Goal: Information Seeking & Learning: Learn about a topic

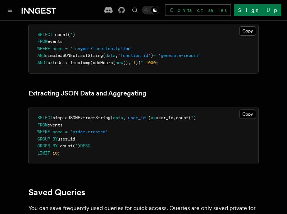
scroll to position [2061, 0]
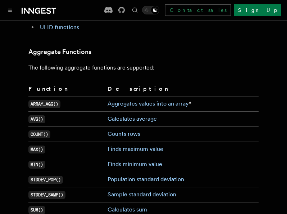
scroll to position [1648, 0]
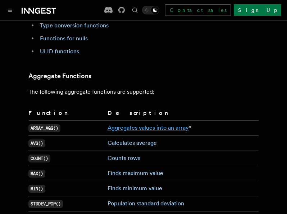
click at [117, 124] on link "Aggregates values into an array" at bounding box center [148, 127] width 81 height 7
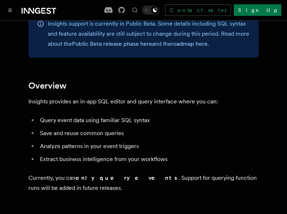
scroll to position [97, 0]
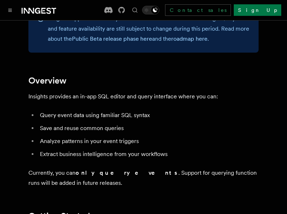
click at [132, 79] on h2 "Overview" at bounding box center [143, 81] width 230 height 10
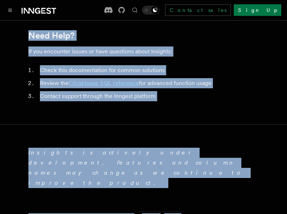
scroll to position [2593, 0]
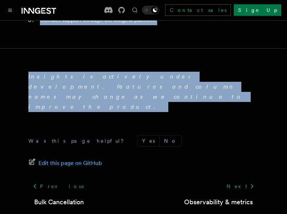
drag, startPoint x: 25, startPoint y: 32, endPoint x: 134, endPoint y: 83, distance: 120.0
copy article "Platform Monitor Insights Inngest Insights allows you to query and analyze your…"
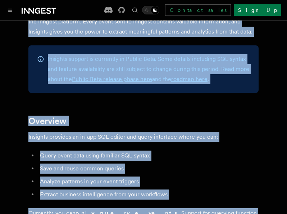
scroll to position [0, 0]
